Goal: Task Accomplishment & Management: Manage account settings

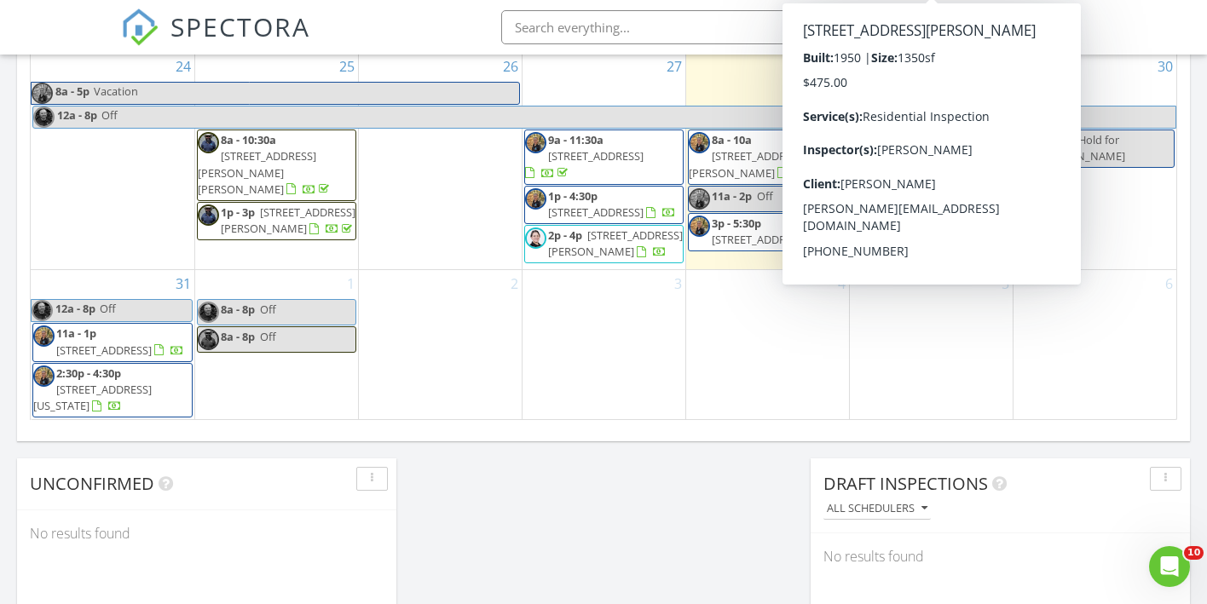
scroll to position [1130, 0]
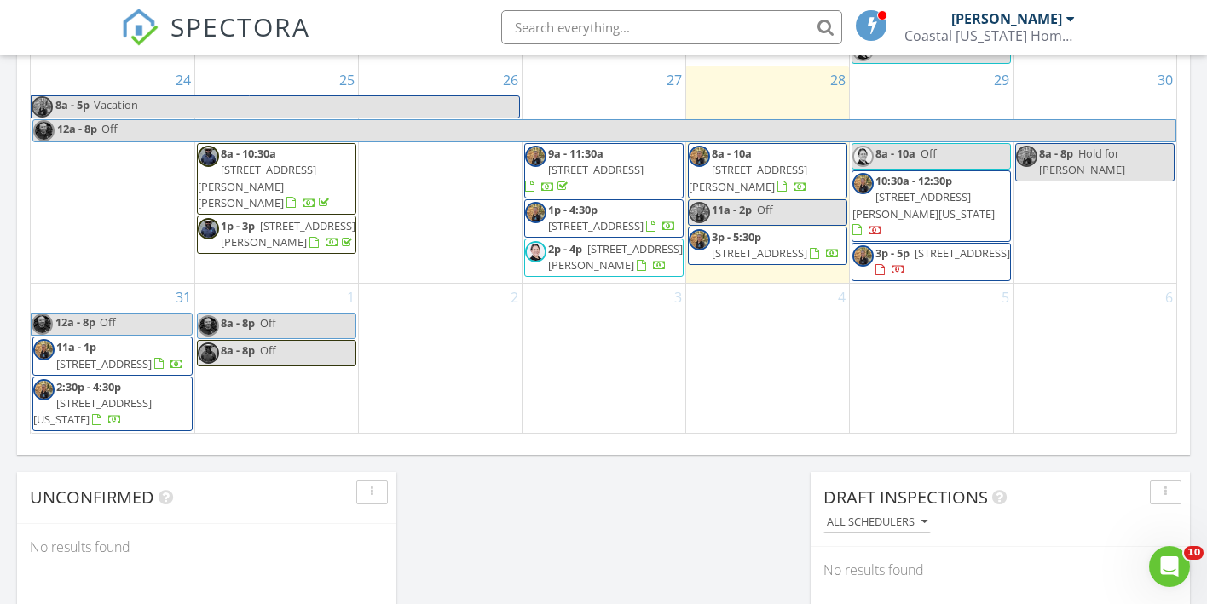
click at [630, 218] on span "803 Gallbush Rd, Chesapeake 23322" at bounding box center [595, 225] width 95 height 15
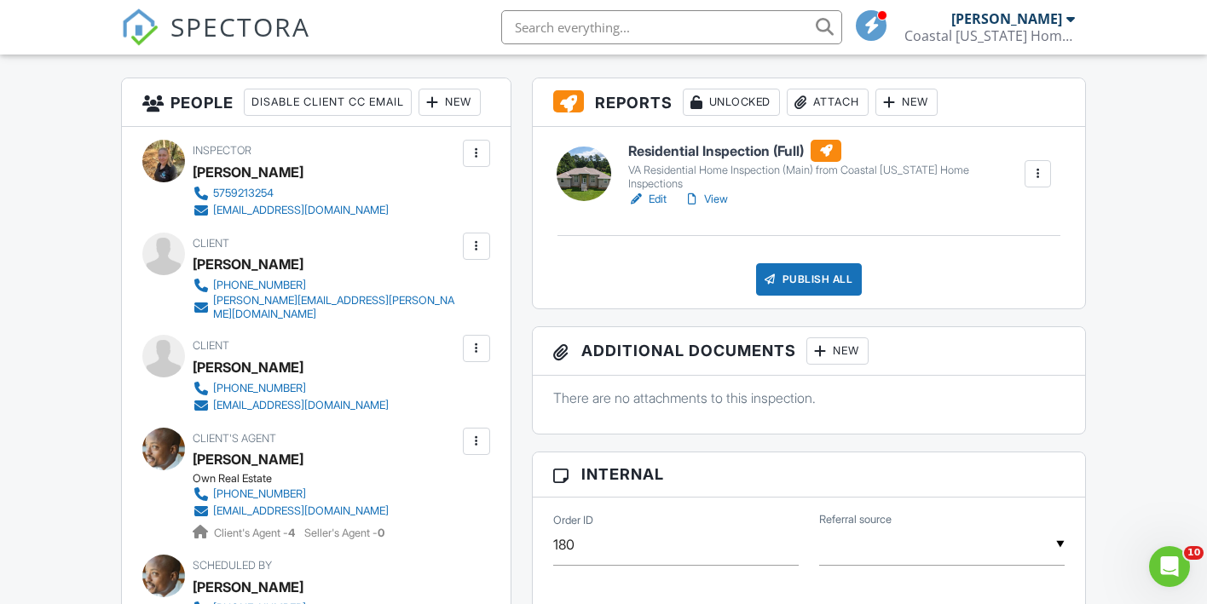
scroll to position [425, 0]
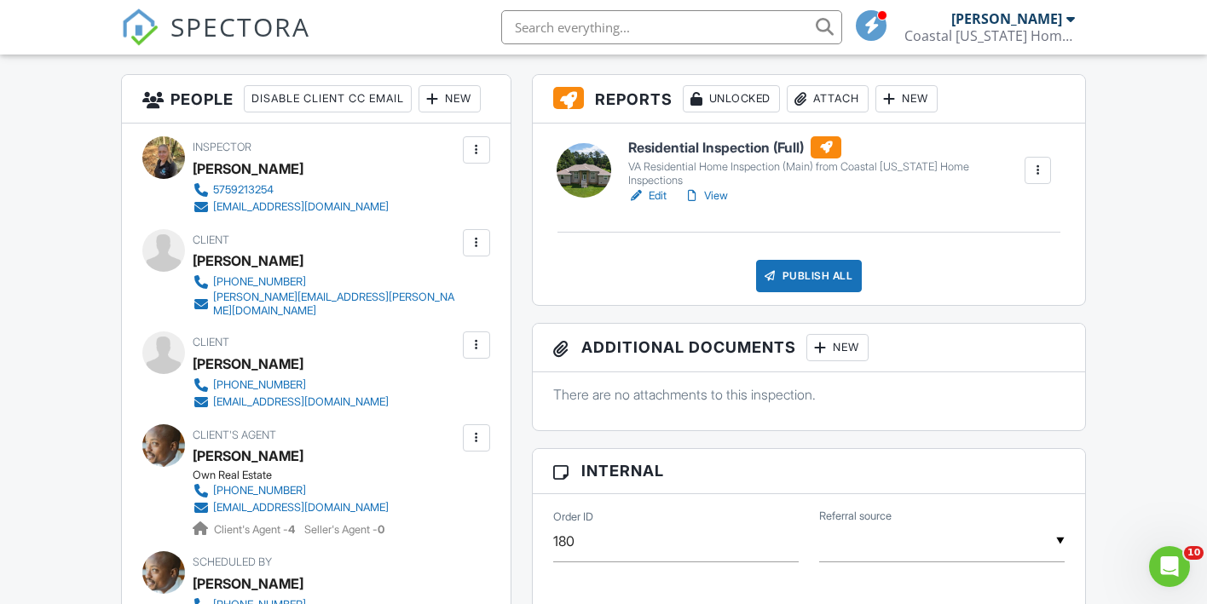
click at [663, 194] on link "Edit" at bounding box center [647, 196] width 38 height 17
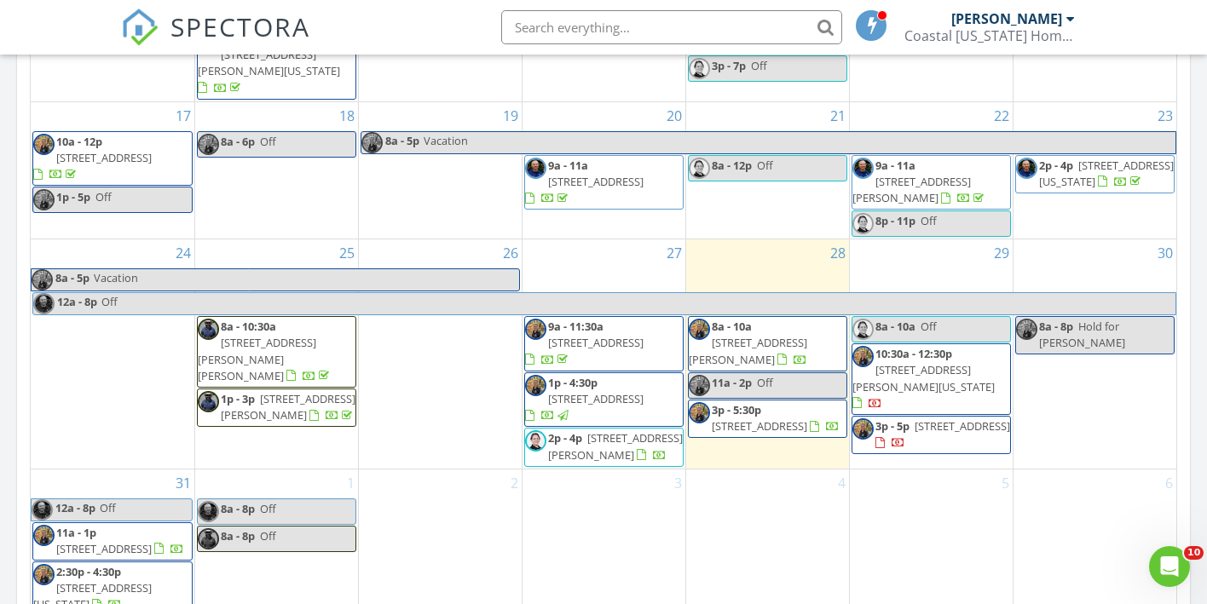
scroll to position [667, 0]
